Goal: Obtain resource: Obtain resource

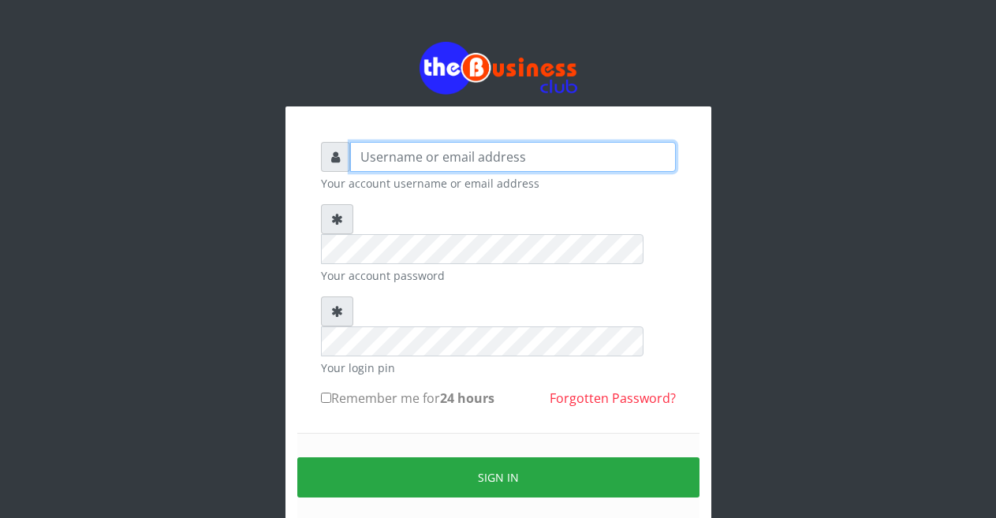
click at [445, 163] on input "text" at bounding box center [513, 157] width 326 height 30
type input "m"
type input "Malamsidi3030"
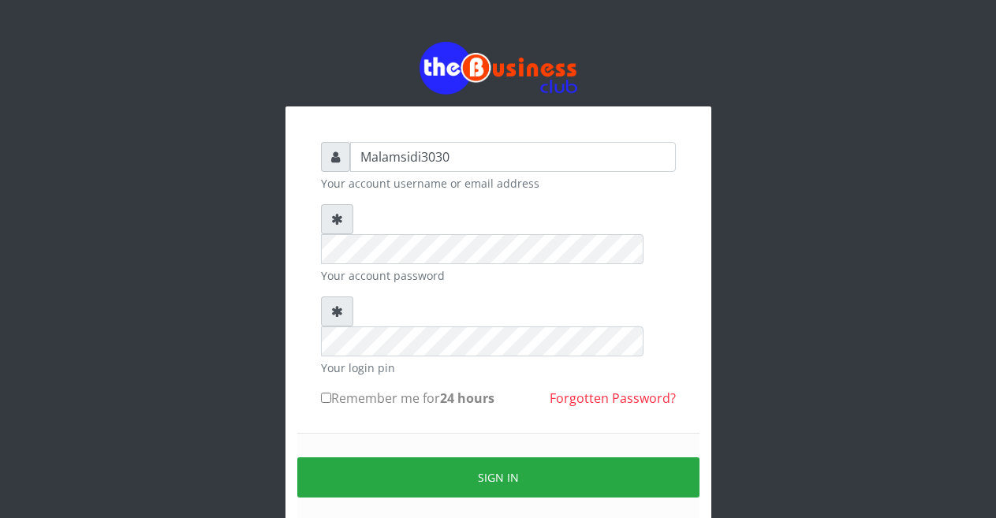
click at [437, 267] on small "Your account password" at bounding box center [498, 275] width 355 height 17
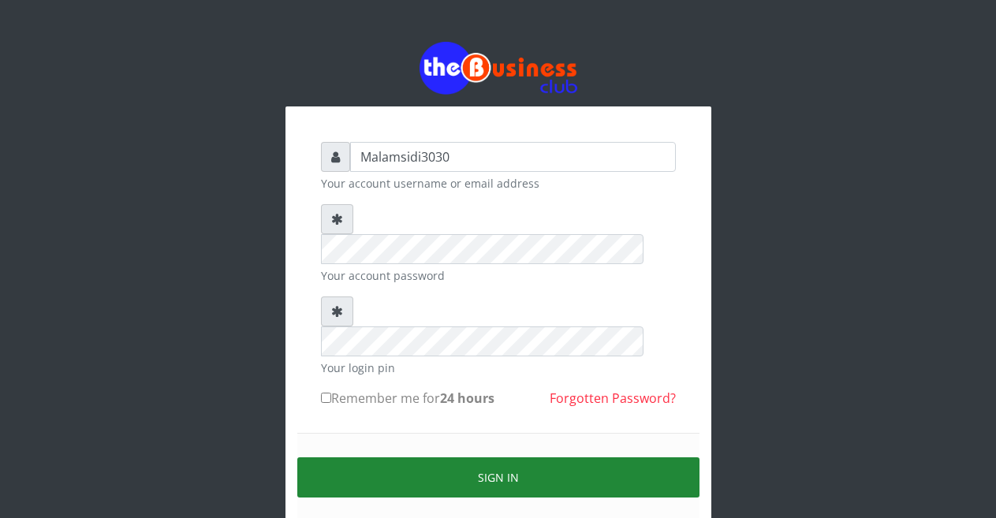
click at [465, 458] on button "Sign in" at bounding box center [498, 478] width 402 height 40
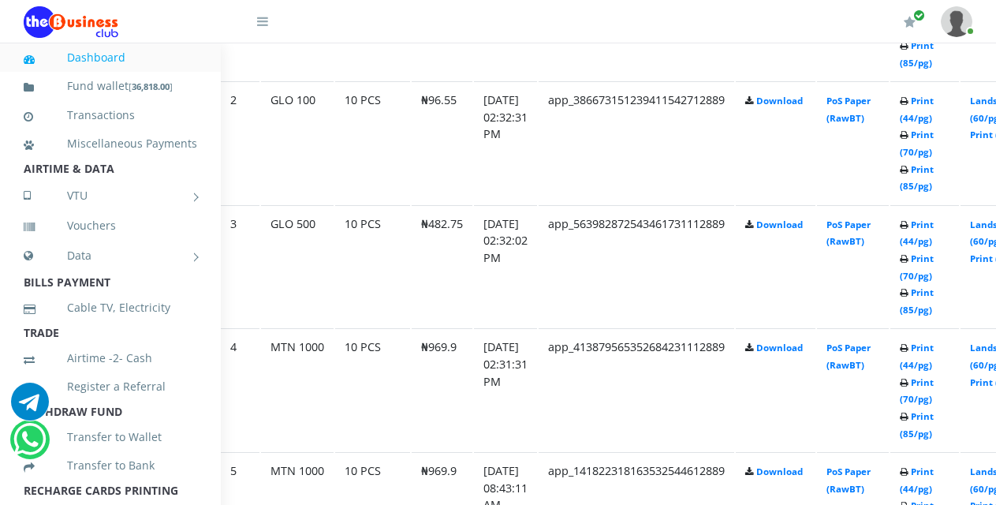
scroll to position [1040, 58]
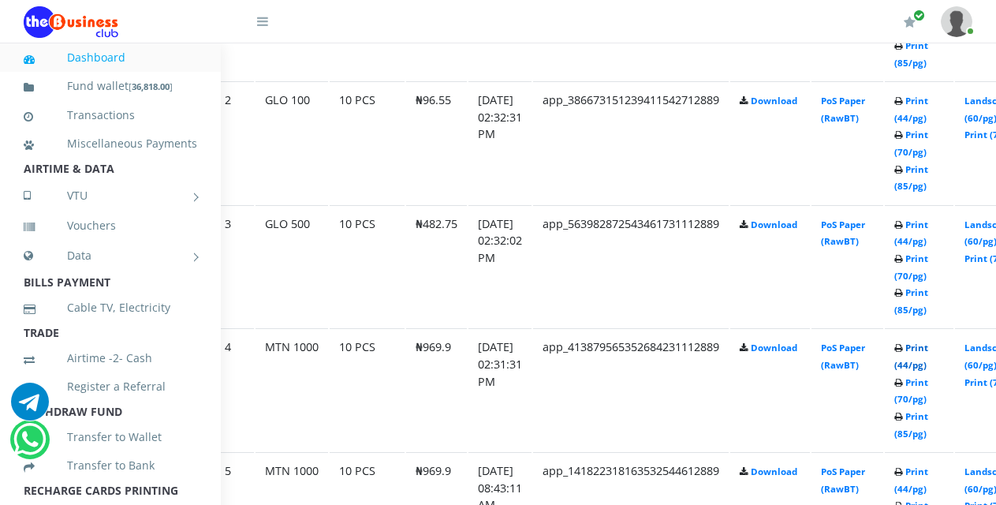
click at [923, 354] on link "Print (44/pg)" at bounding box center [912, 356] width 34 height 29
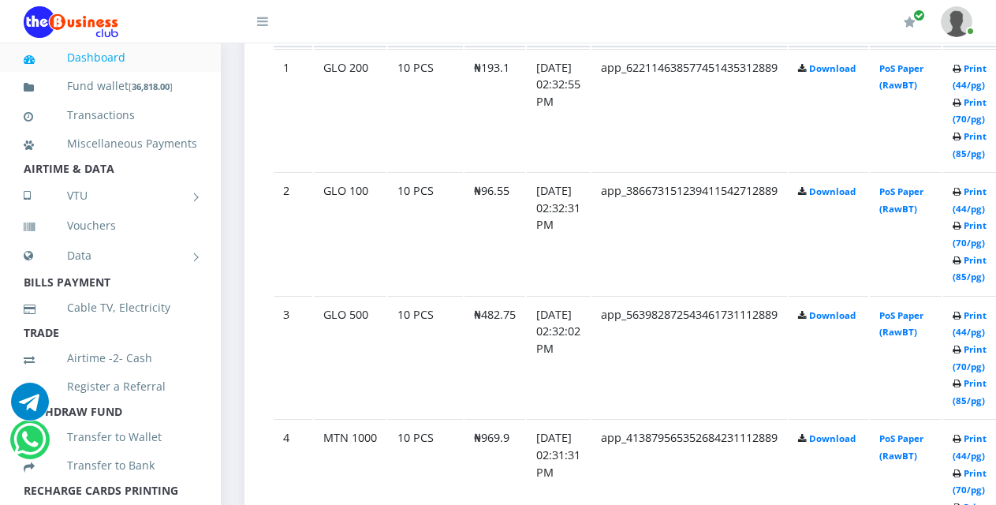
scroll to position [966, 0]
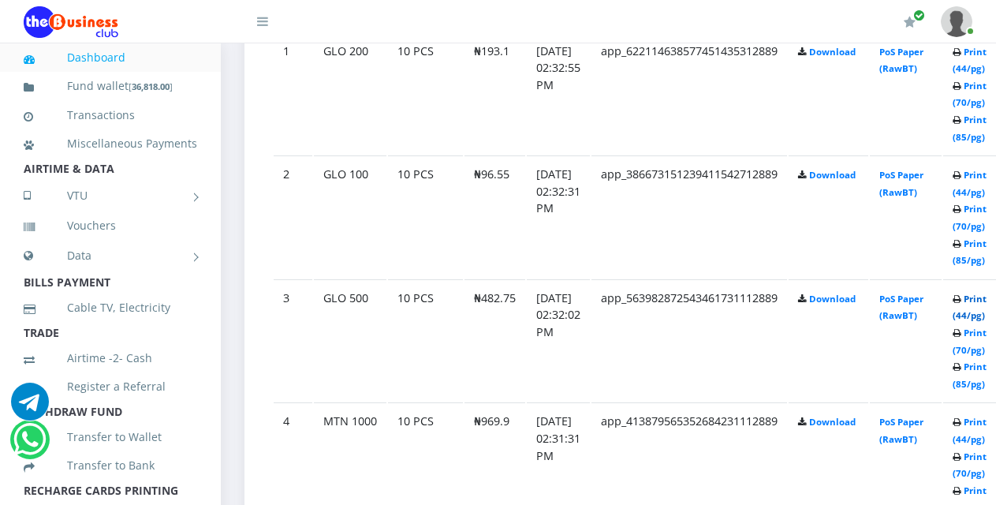
click at [979, 301] on link "Print (44/pg)" at bounding box center [970, 307] width 34 height 29
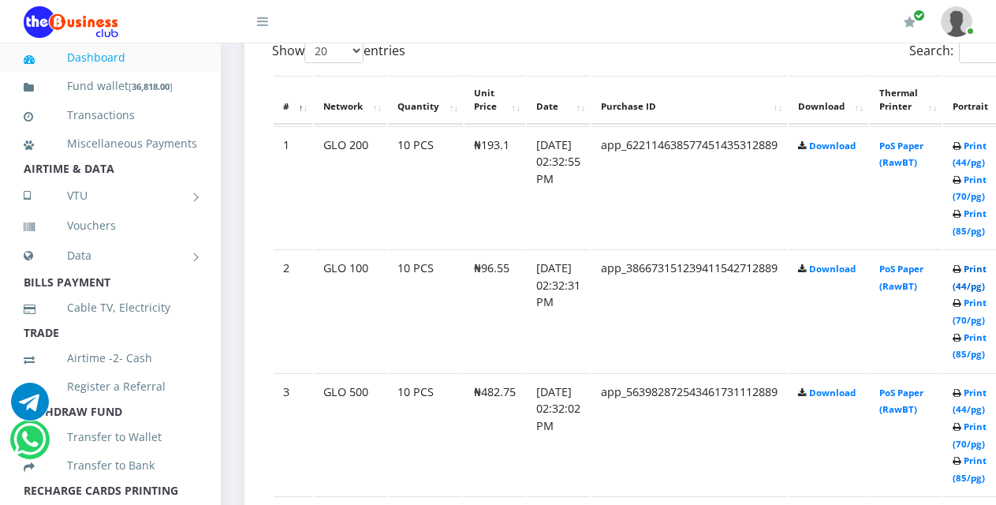
click at [980, 270] on link "Print (44/pg)" at bounding box center [970, 277] width 34 height 29
click at [980, 148] on link "Print (44/pg)" at bounding box center [970, 154] width 34 height 29
